Goal: Task Accomplishment & Management: Use online tool/utility

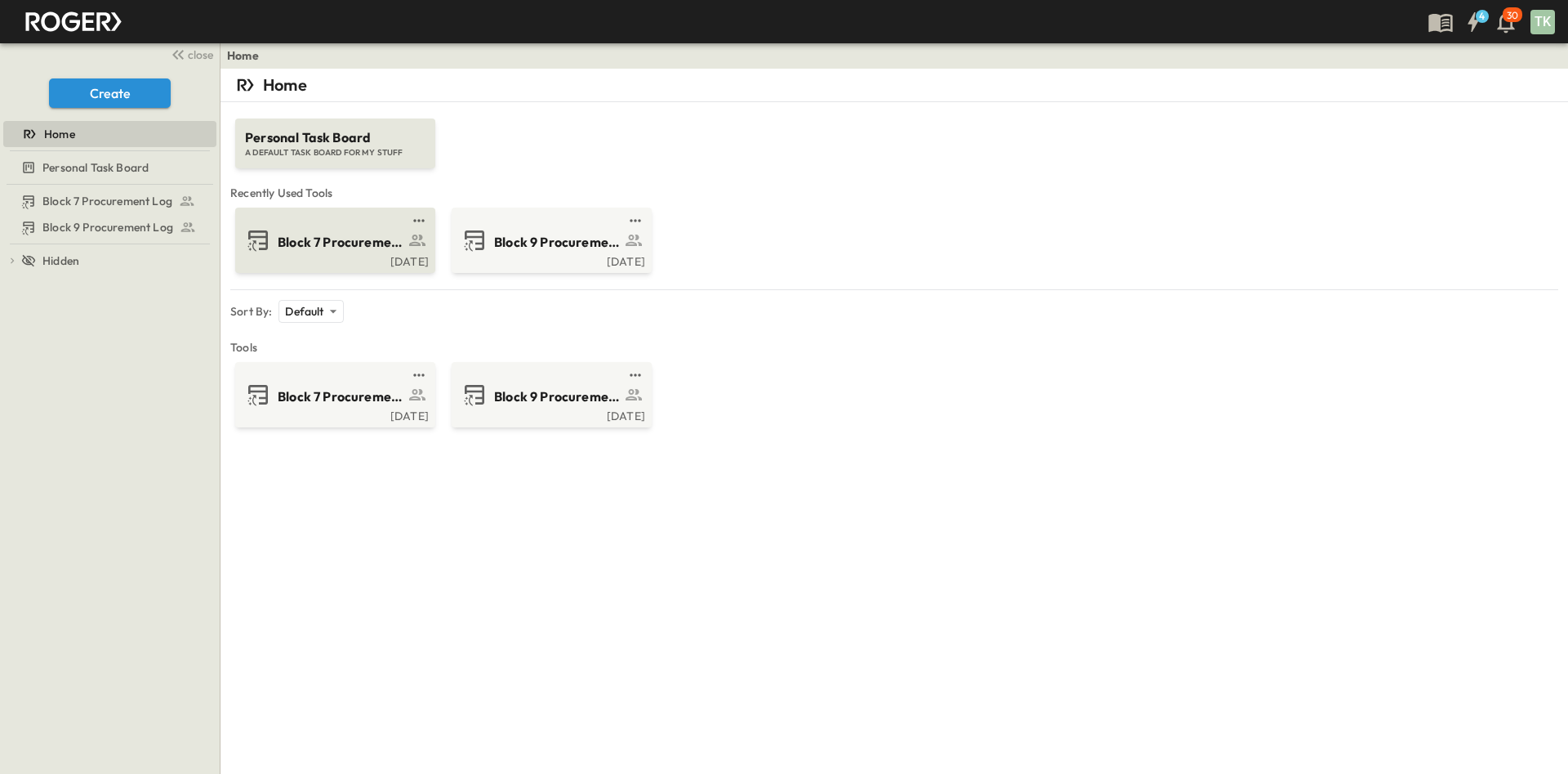
click at [343, 228] on div "Block 7 Procurement Log" at bounding box center [333, 240] width 177 height 26
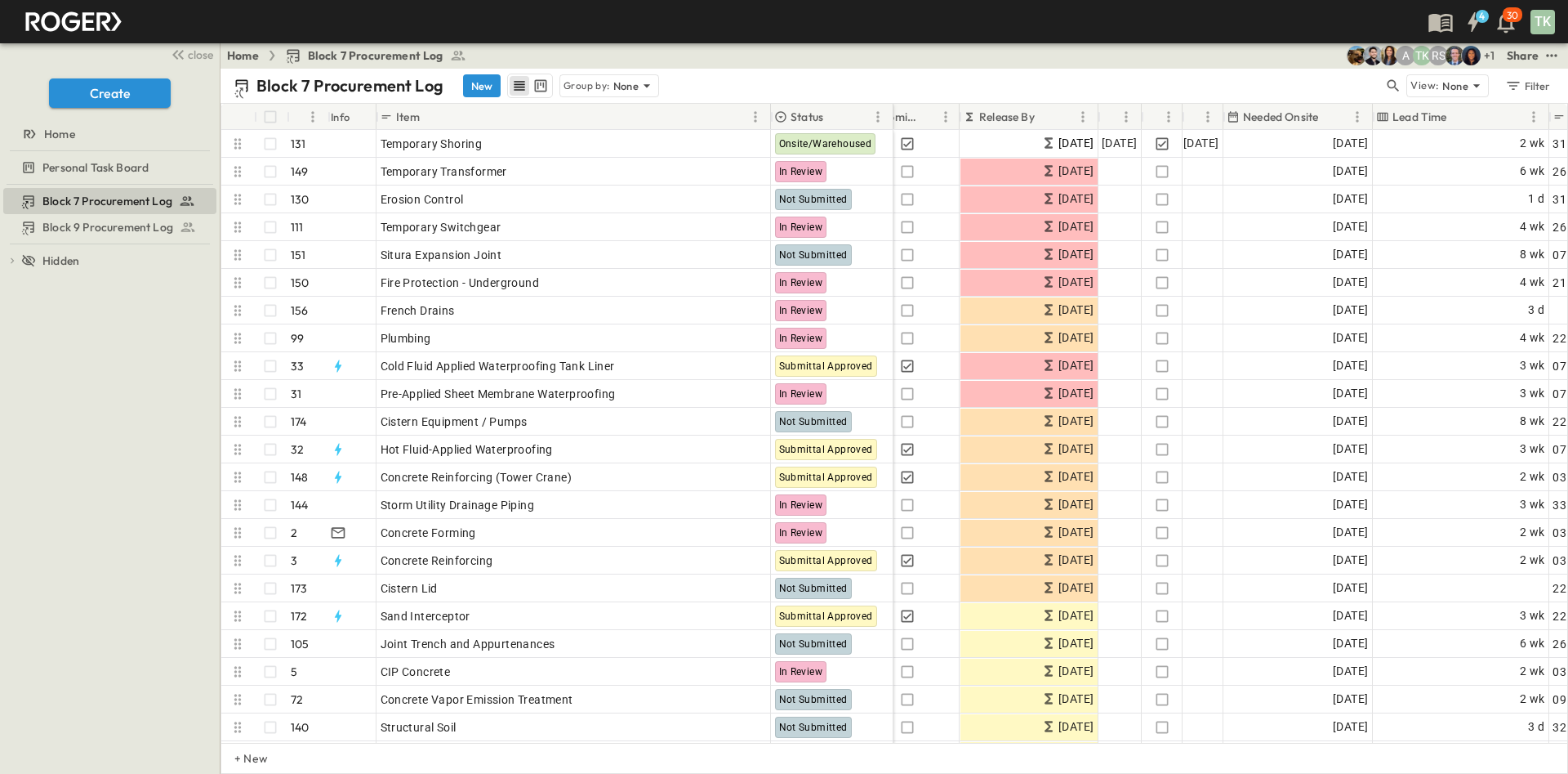
scroll to position [0, 551]
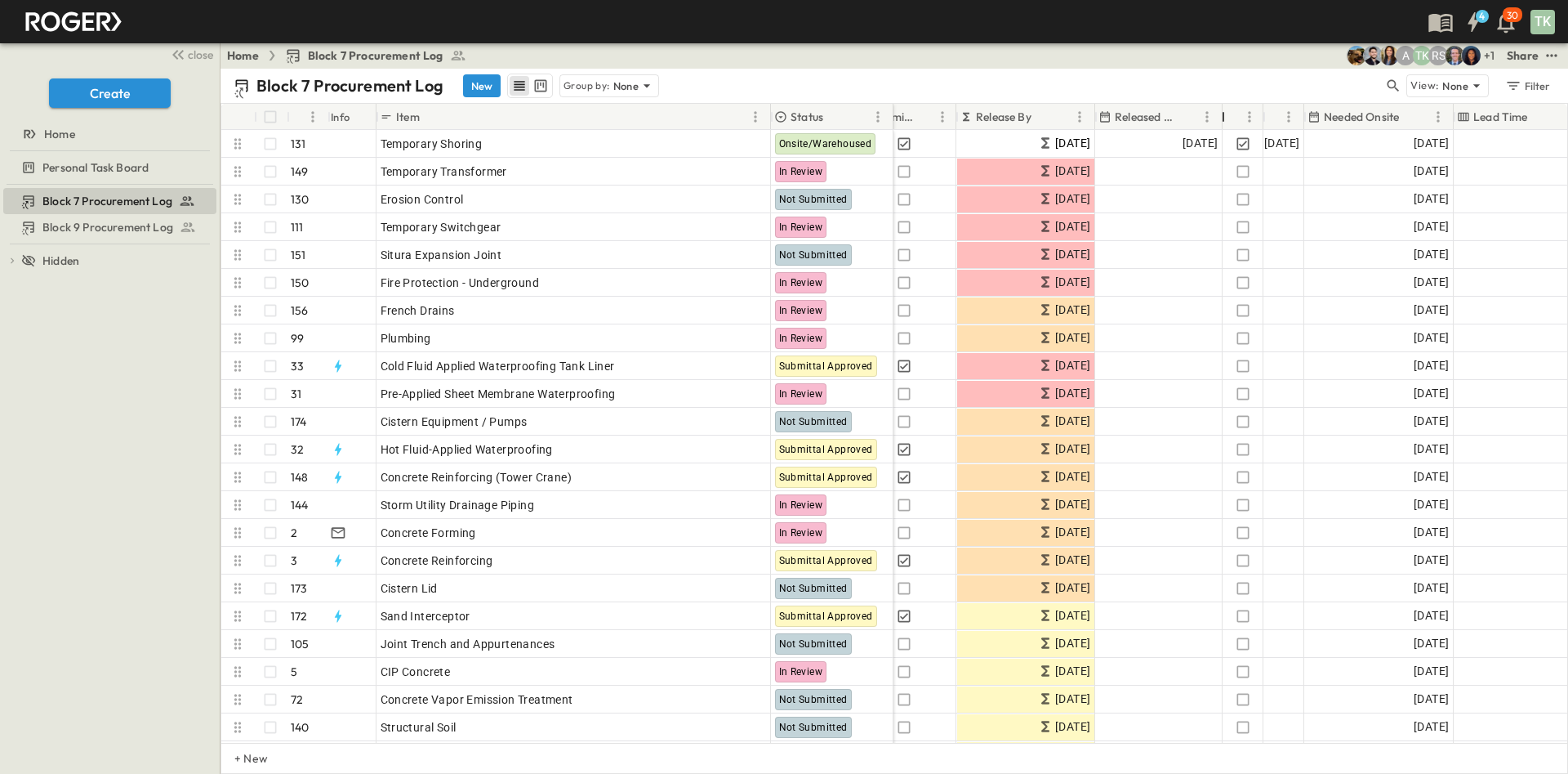
drag, startPoint x: 1141, startPoint y: 120, endPoint x: 1226, endPoint y: 96, distance: 88.3
click at [1226, 96] on div "Block 7 Procurement Log New Group by: None View: None Filter # Info Item Status…" at bounding box center [894, 421] width 1348 height 705
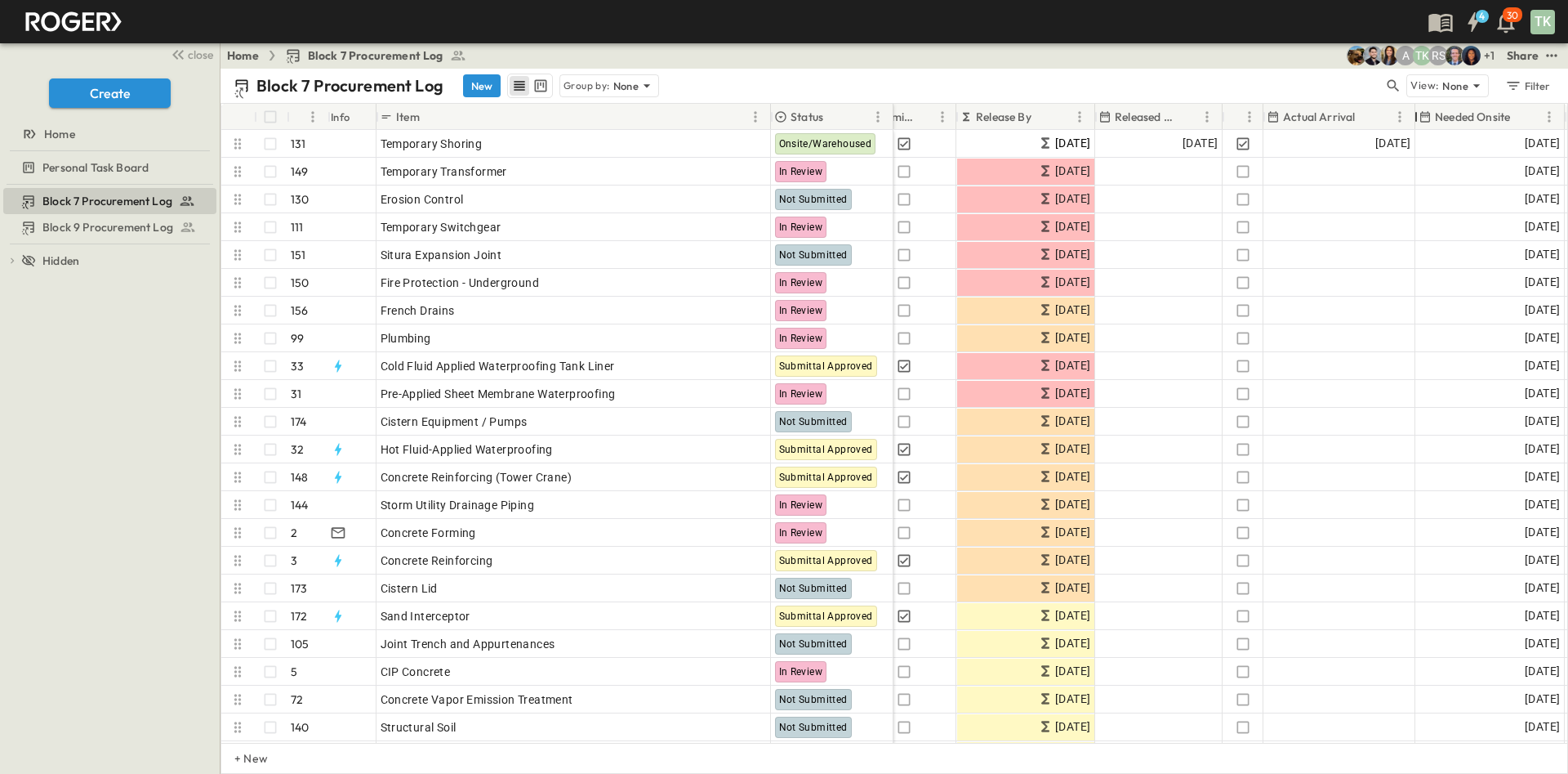
drag, startPoint x: 1307, startPoint y: 112, endPoint x: 1418, endPoint y: 116, distance: 111.1
click at [1418, 116] on div at bounding box center [1415, 117] width 16 height 46
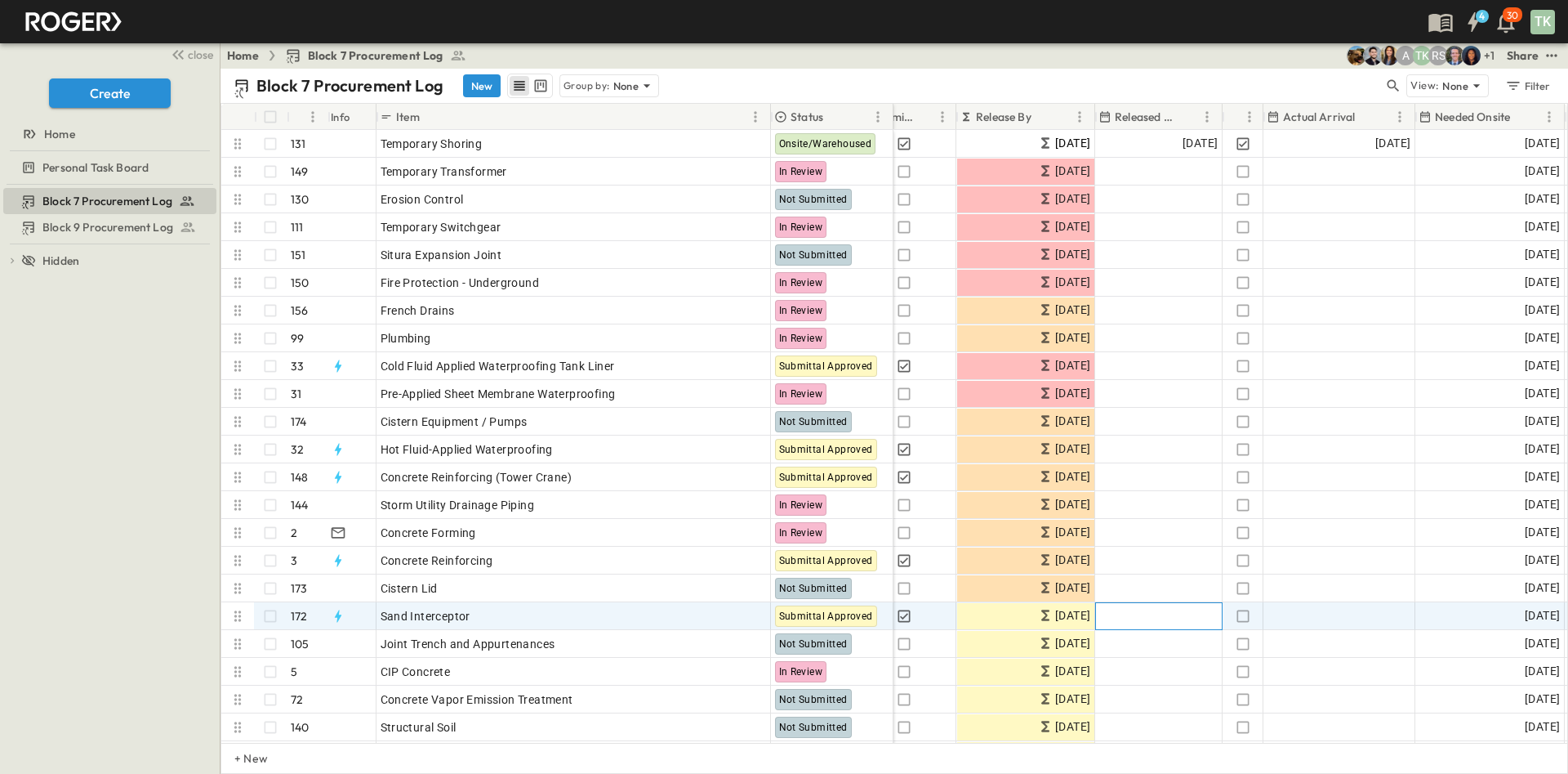
click at [1171, 608] on span "Add Date" at bounding box center [1193, 615] width 49 height 16
click at [1284, 418] on button "5" at bounding box center [1282, 422] width 30 height 30
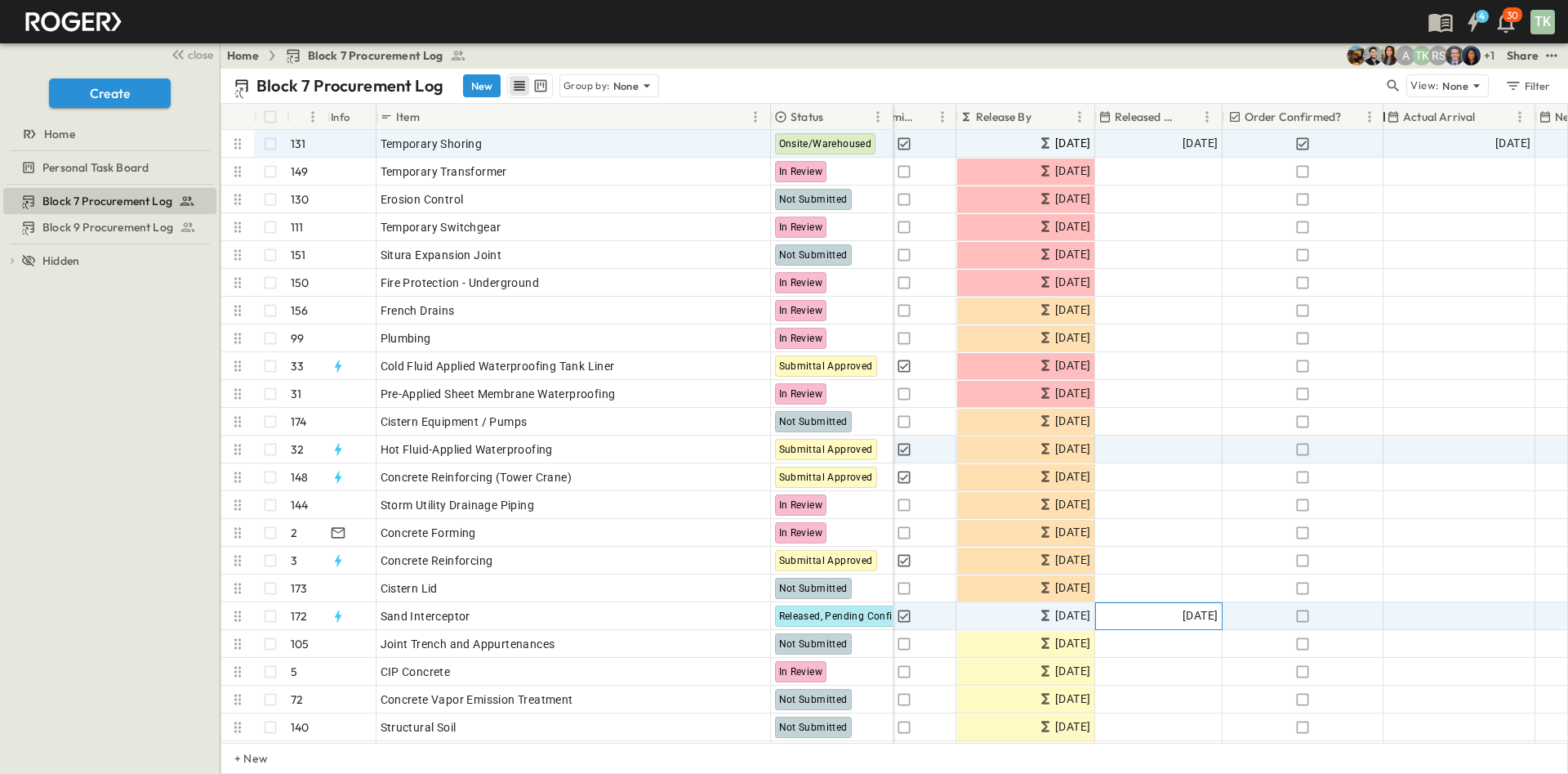
drag, startPoint x: 1263, startPoint y: 116, endPoint x: 1354, endPoint y: 447, distance: 343.3
click at [1382, 132] on div "# Info Item Status POC Responsible Contractor Submit By Submitted? Submittal Ap…" at bounding box center [894, 423] width 1346 height 639
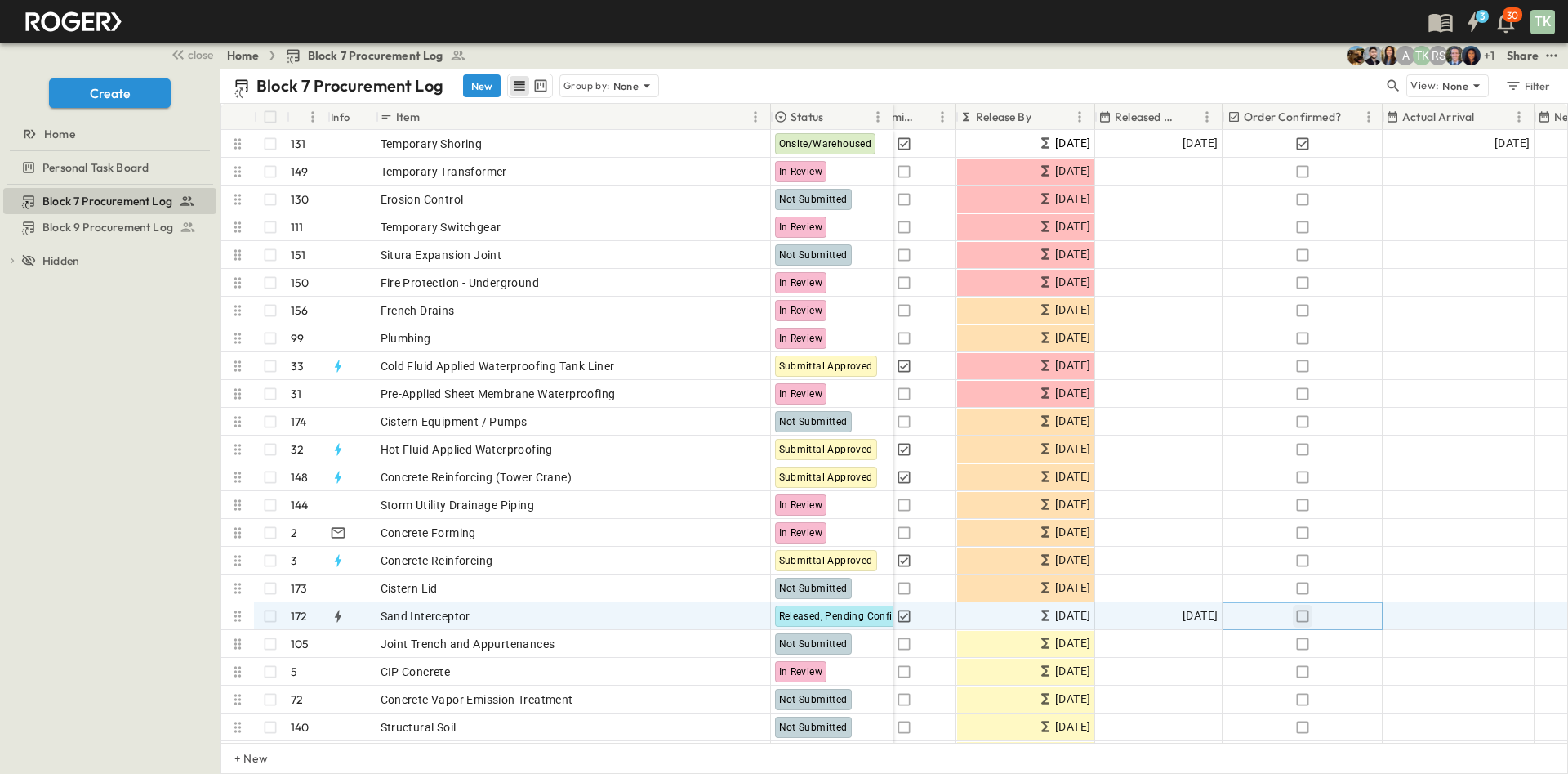
click at [1312, 615] on button "button" at bounding box center [1302, 615] width 19 height 23
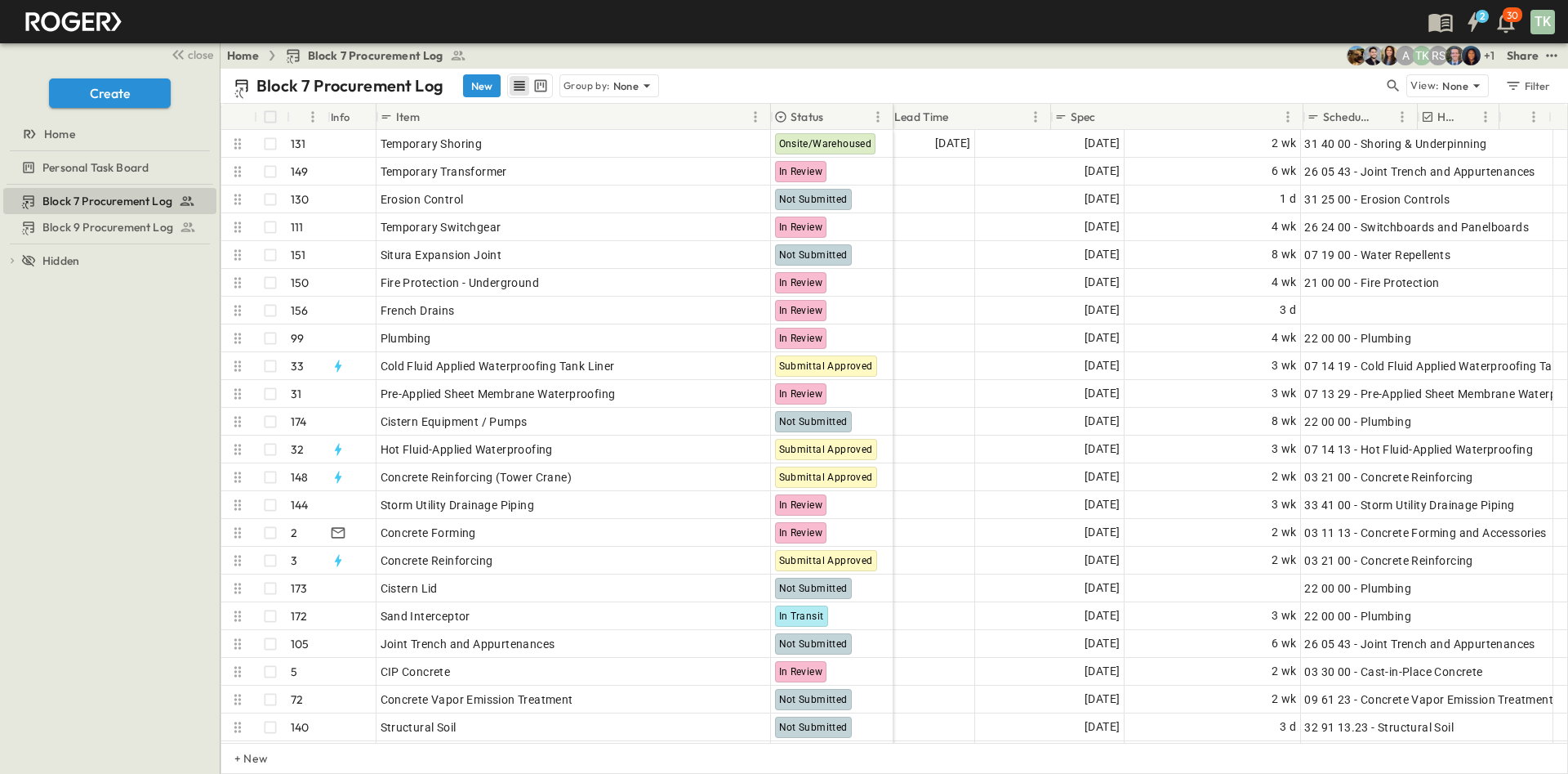
scroll to position [0, 1360]
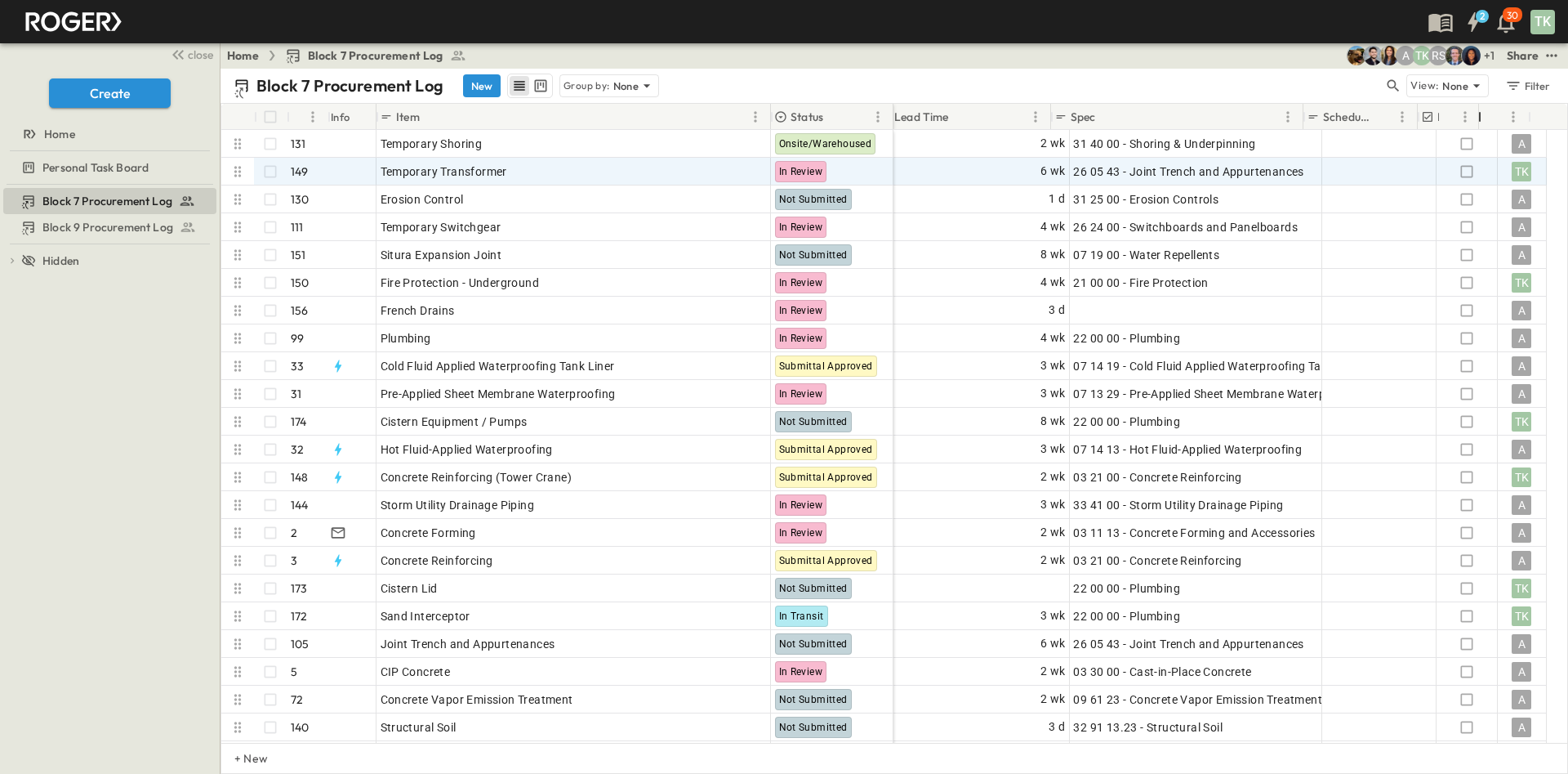
drag, startPoint x: 1495, startPoint y: 109, endPoint x: 1474, endPoint y: 163, distance: 57.9
click at [1474, 163] on div "# Info Item Status Submitted? Submittal Approved? Release By Released Date Orde…" at bounding box center [894, 423] width 1346 height 639
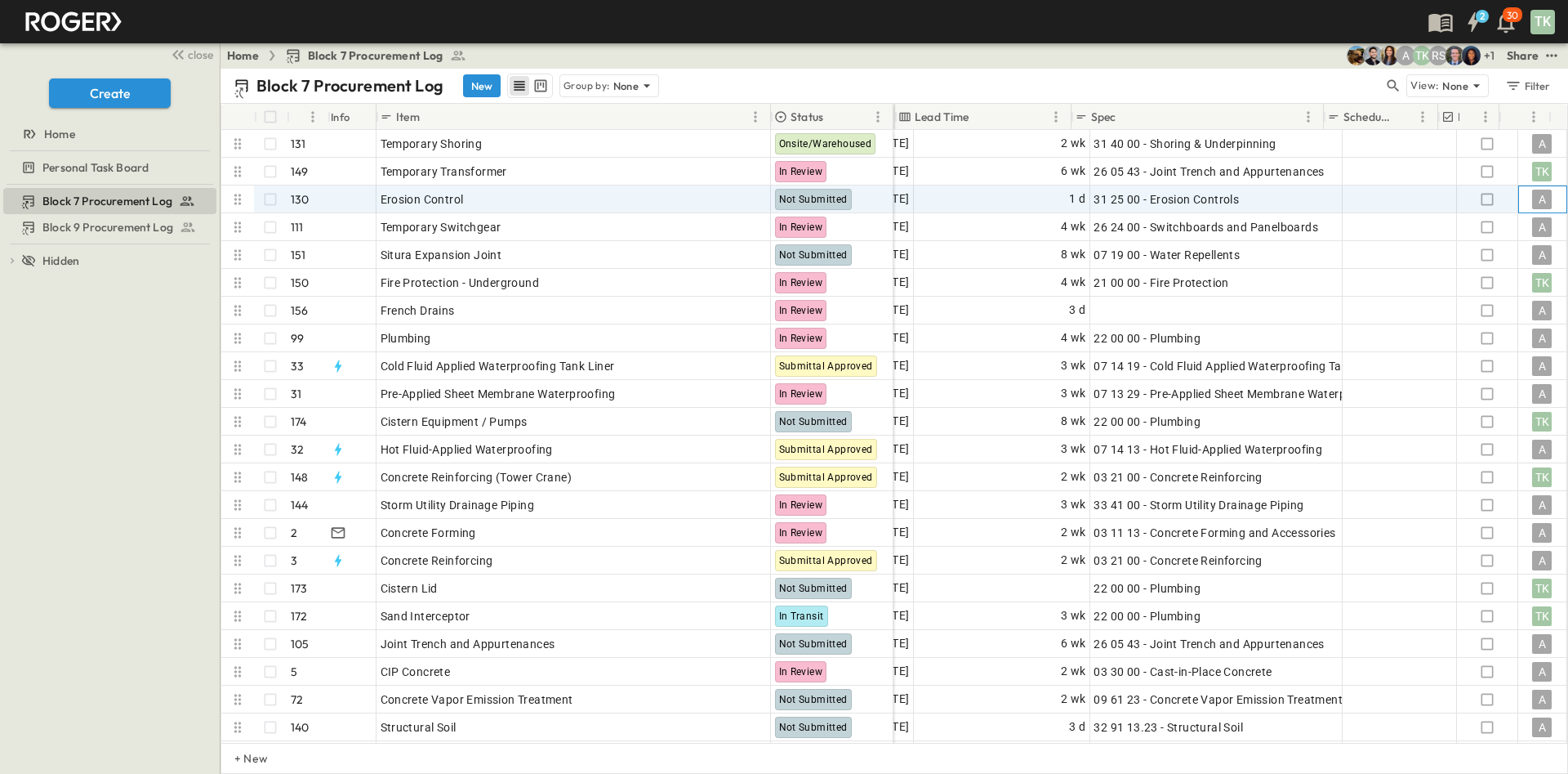
click at [1532, 198] on div "A" at bounding box center [1542, 199] width 19 height 19
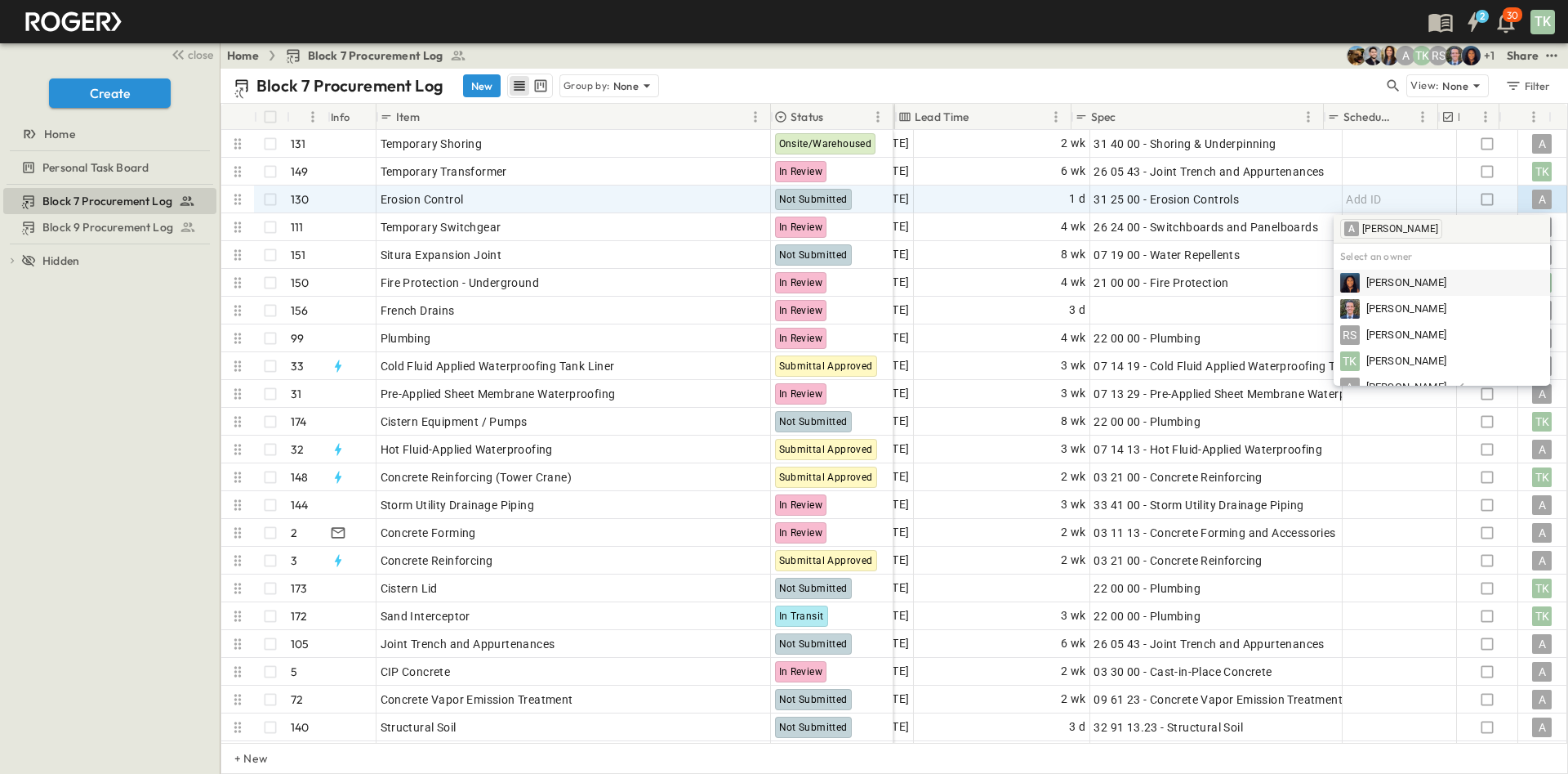
click at [1273, 56] on div "Home Block 7 Procurement Log + 1 RS TK A Share" at bounding box center [894, 55] width 1348 height 26
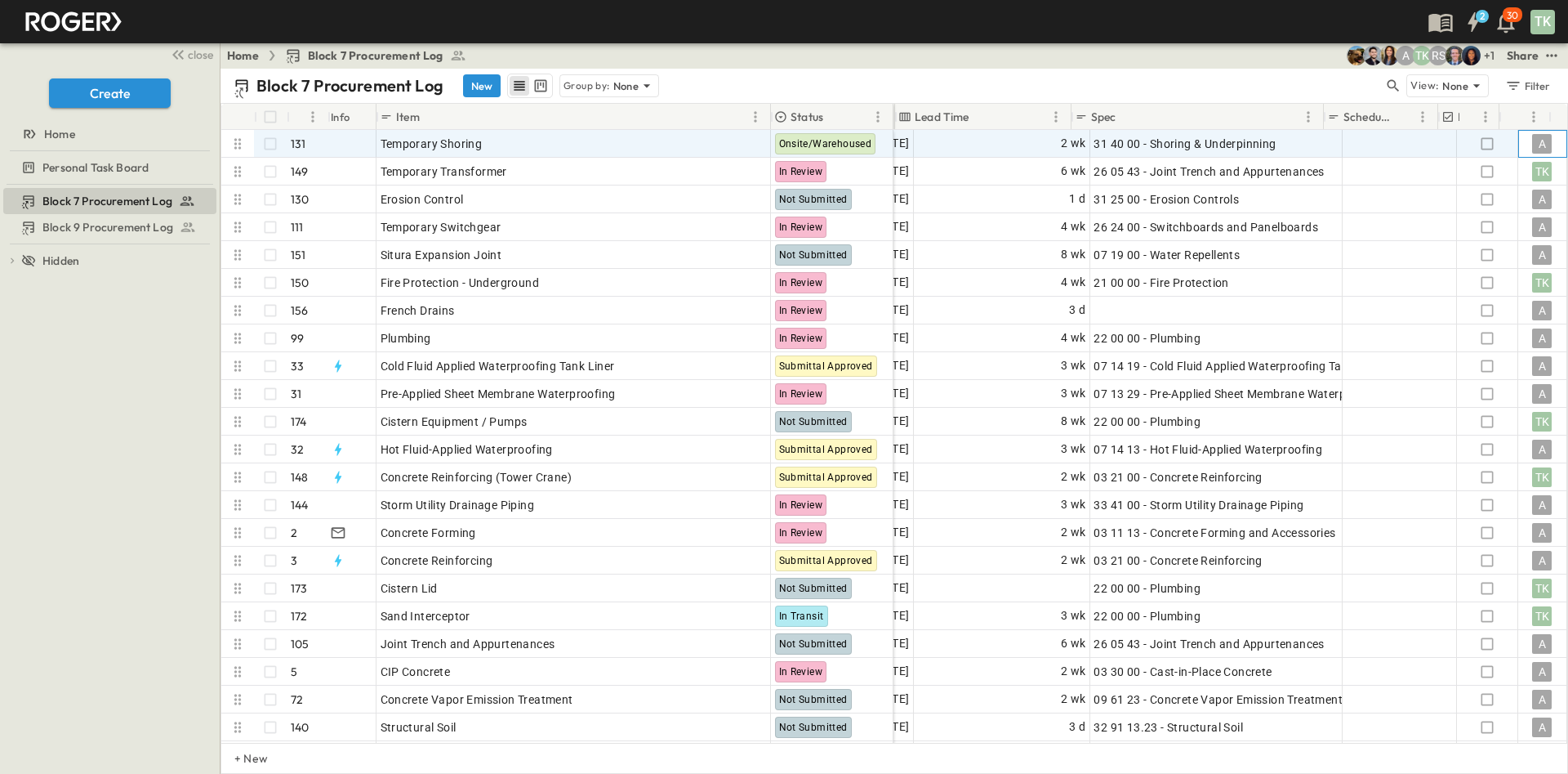
click at [1532, 136] on div "A" at bounding box center [1542, 143] width 19 height 19
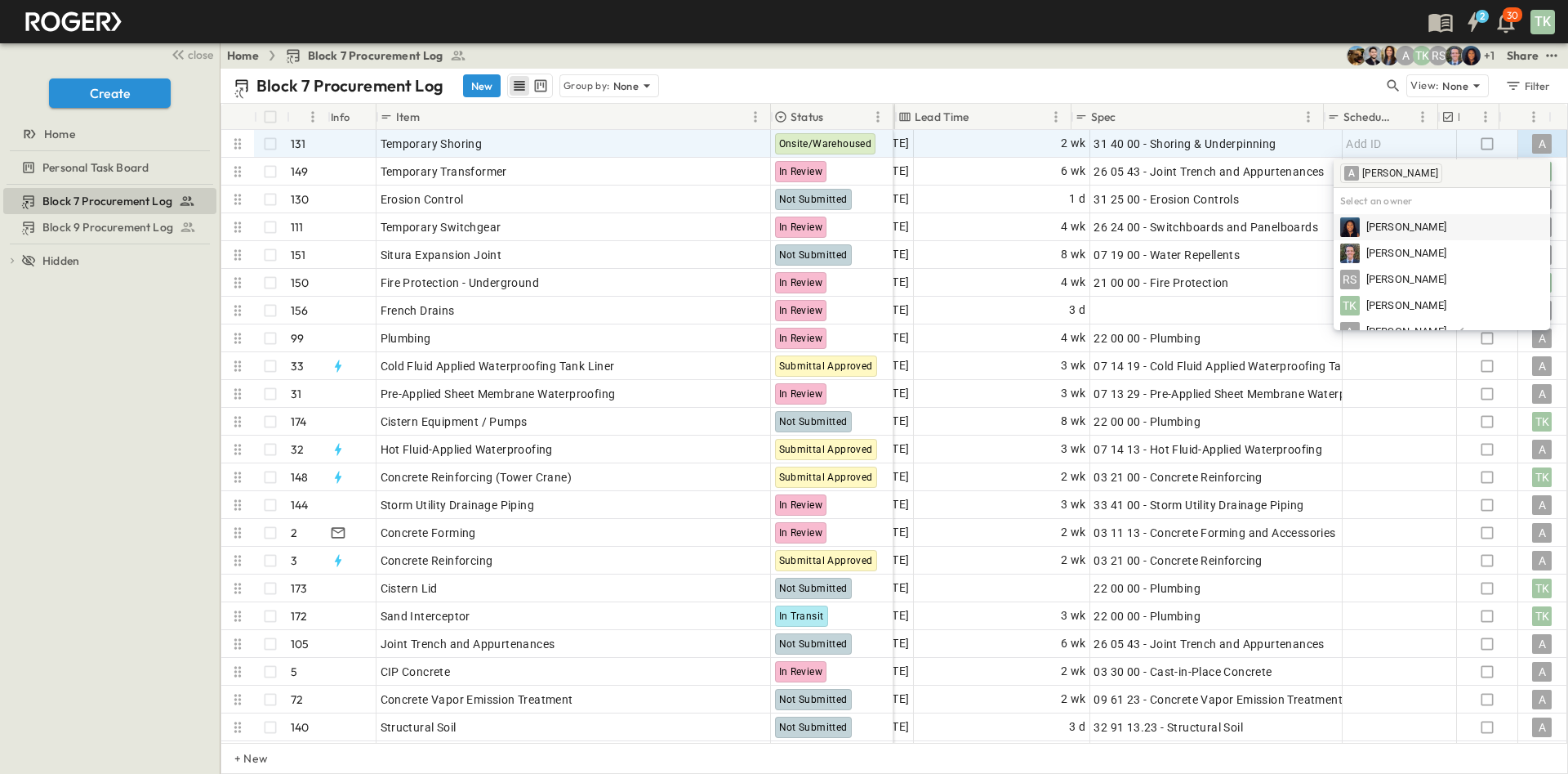
click at [1230, 79] on div "Block 7 Procurement Log New Group by: None" at bounding box center [809, 86] width 1150 height 25
